Goal: Obtain resource: Download file/media

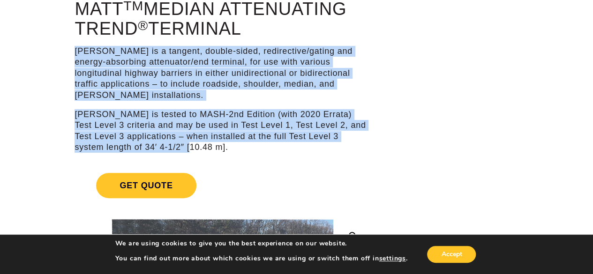
drag, startPoint x: 317, startPoint y: 146, endPoint x: 53, endPoint y: 44, distance: 282.5
drag, startPoint x: 73, startPoint y: 43, endPoint x: 221, endPoint y: 158, distance: 187.4
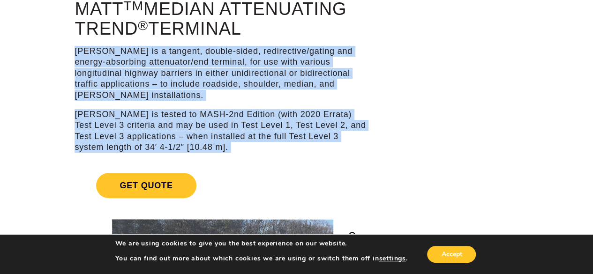
click at [217, 152] on p "[PERSON_NAME] is tested to MASH-2nd Edition (with 2020 Errata) Test Level 3 cri…" at bounding box center [222, 131] width 295 height 44
drag, startPoint x: 216, startPoint y: 148, endPoint x: 67, endPoint y: 49, distance: 178.5
drag, startPoint x: 71, startPoint y: 48, endPoint x: 173, endPoint y: 151, distance: 145.1
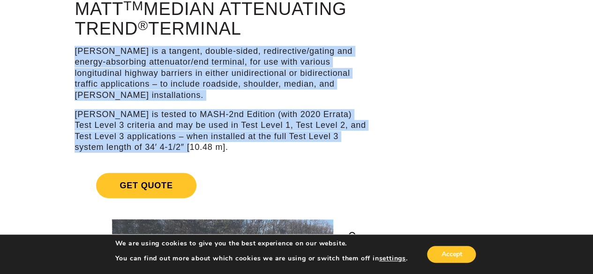
click at [173, 151] on p "[PERSON_NAME] is tested to MASH-2nd Edition (with 2020 Errata) Test Level 3 cri…" at bounding box center [222, 131] width 295 height 44
drag, startPoint x: 171, startPoint y: 149, endPoint x: 56, endPoint y: 41, distance: 157.1
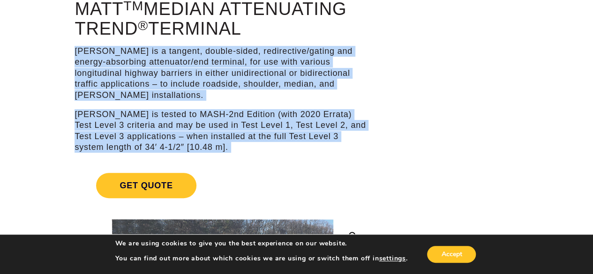
drag, startPoint x: 57, startPoint y: 41, endPoint x: 176, endPoint y: 155, distance: 164.7
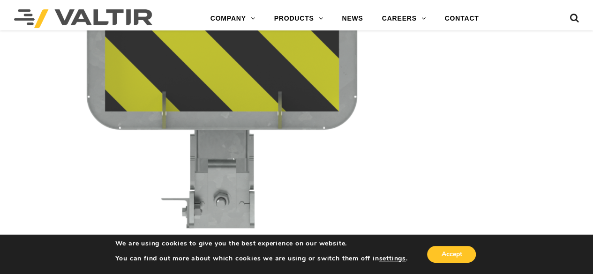
scroll to position [2015, 0]
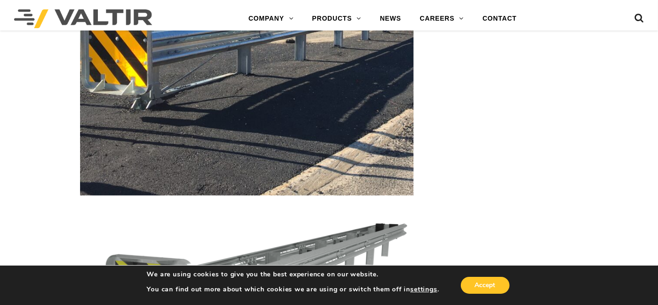
scroll to position [1708, 0]
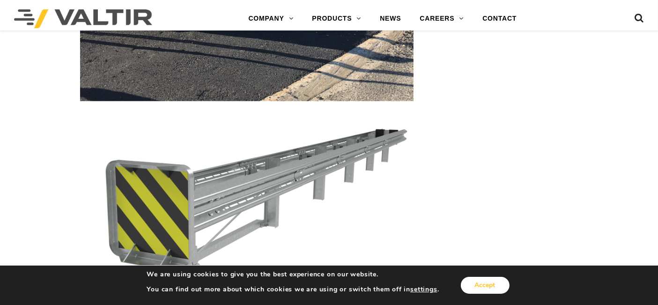
click at [487, 274] on button "Accept" at bounding box center [485, 284] width 49 height 17
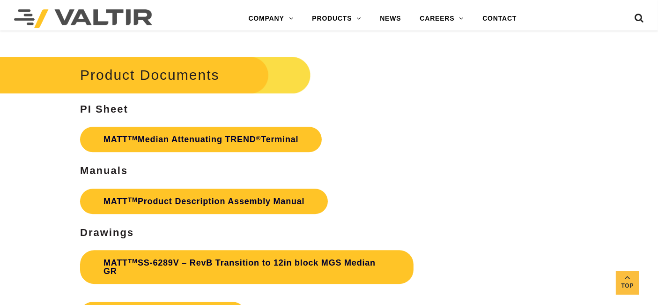
scroll to position [2749, 0]
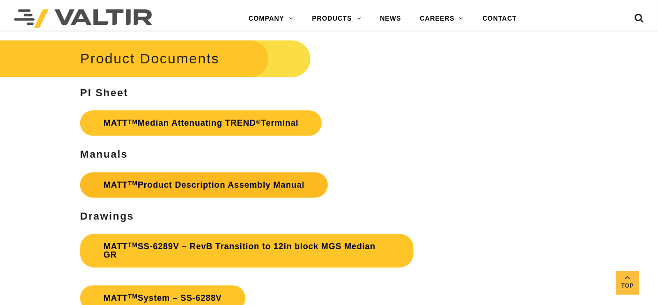
click at [291, 178] on link "MATT TM Product Description Assembly Manual" at bounding box center [204, 184] width 248 height 25
